Goal: Task Accomplishment & Management: Manage account settings

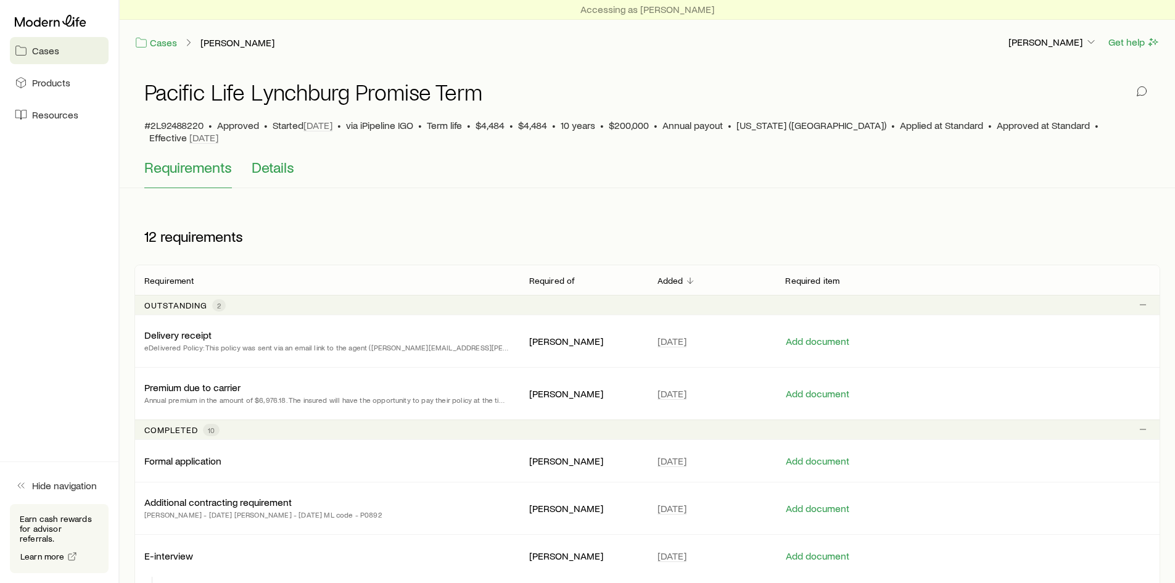
click at [273, 160] on span "Details" at bounding box center [273, 167] width 43 height 17
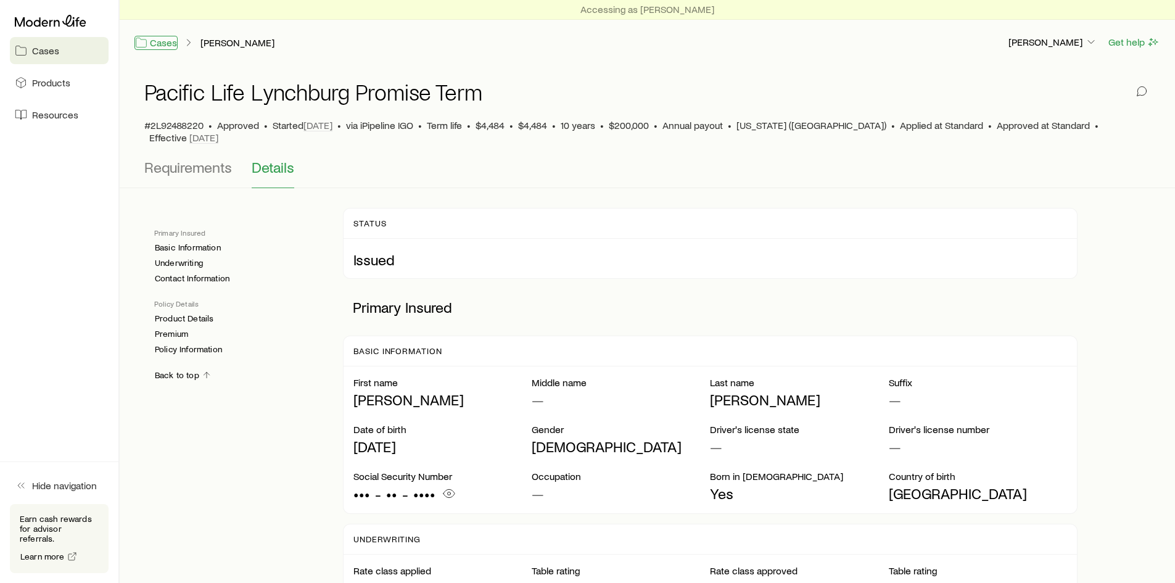
click at [175, 47] on link "Cases" at bounding box center [155, 43] width 43 height 14
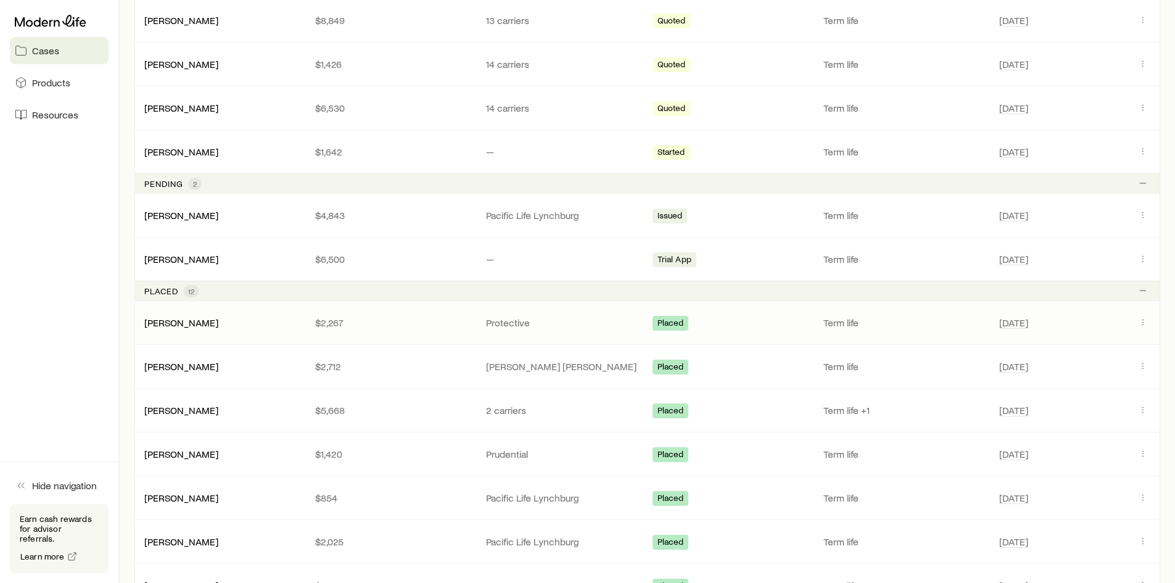
scroll to position [370, 0]
